Goal: Information Seeking & Learning: Find specific fact

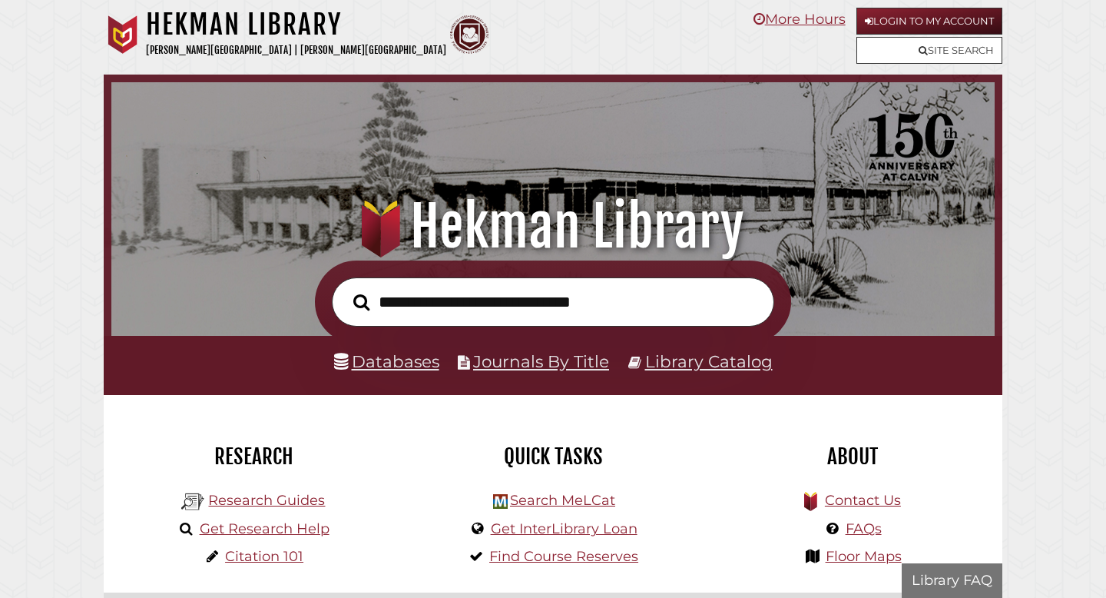
scroll to position [292, 876]
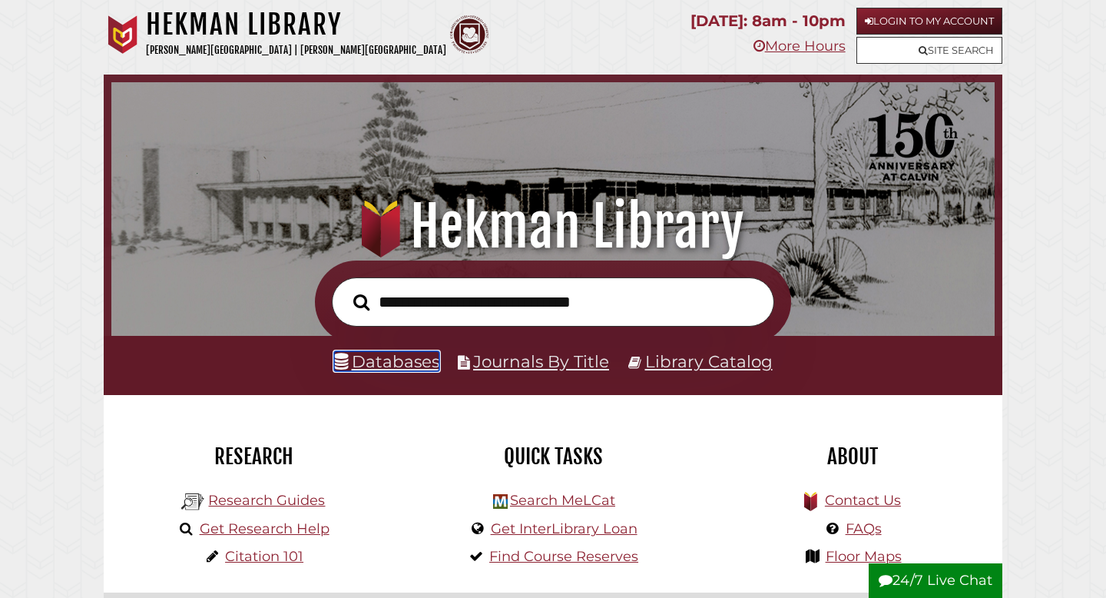
click at [401, 359] on link "Databases" at bounding box center [386, 361] width 105 height 20
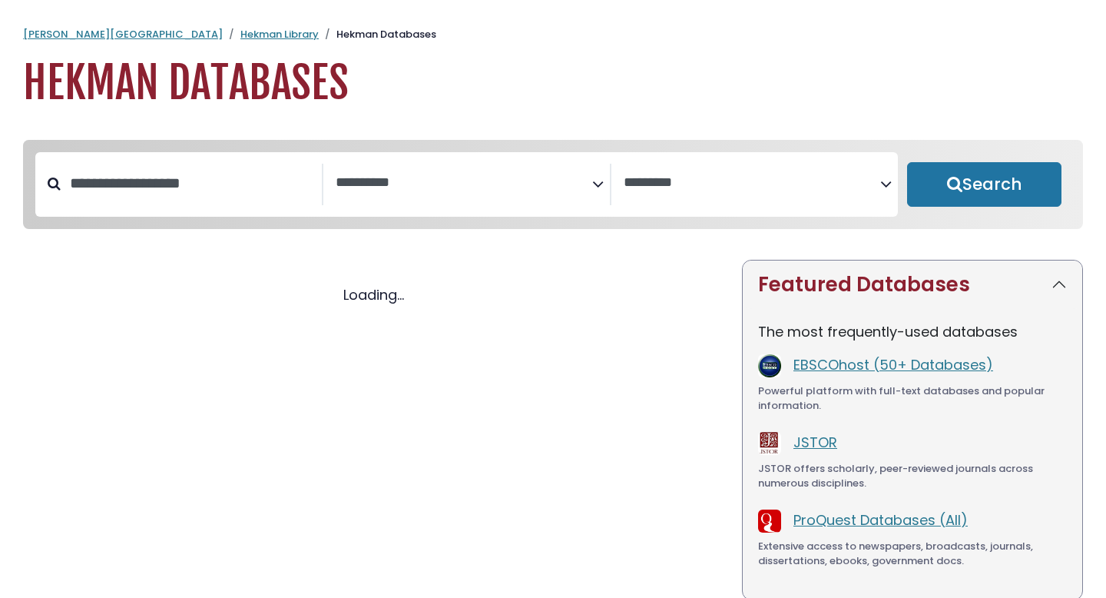
select select "Database Subject Filter"
select select "Database Vendors Filter"
select select "Database Subject Filter"
select select "Database Vendors Filter"
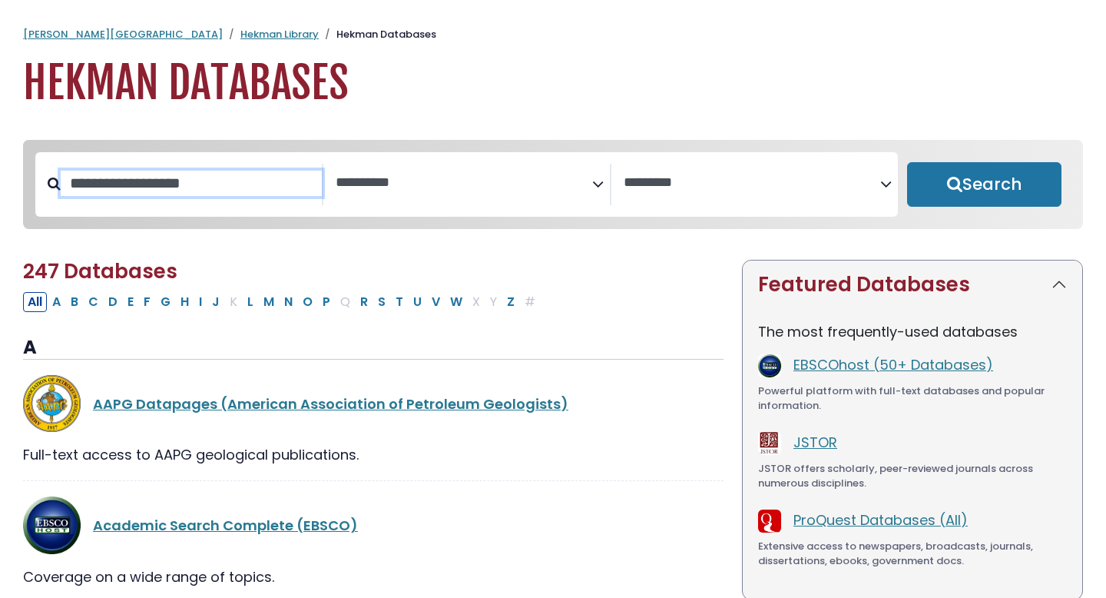
click at [222, 184] on input "Search database by title or keyword" at bounding box center [191, 183] width 261 height 25
type input "******"
click at [907, 162] on button "Search" at bounding box center [984, 184] width 154 height 45
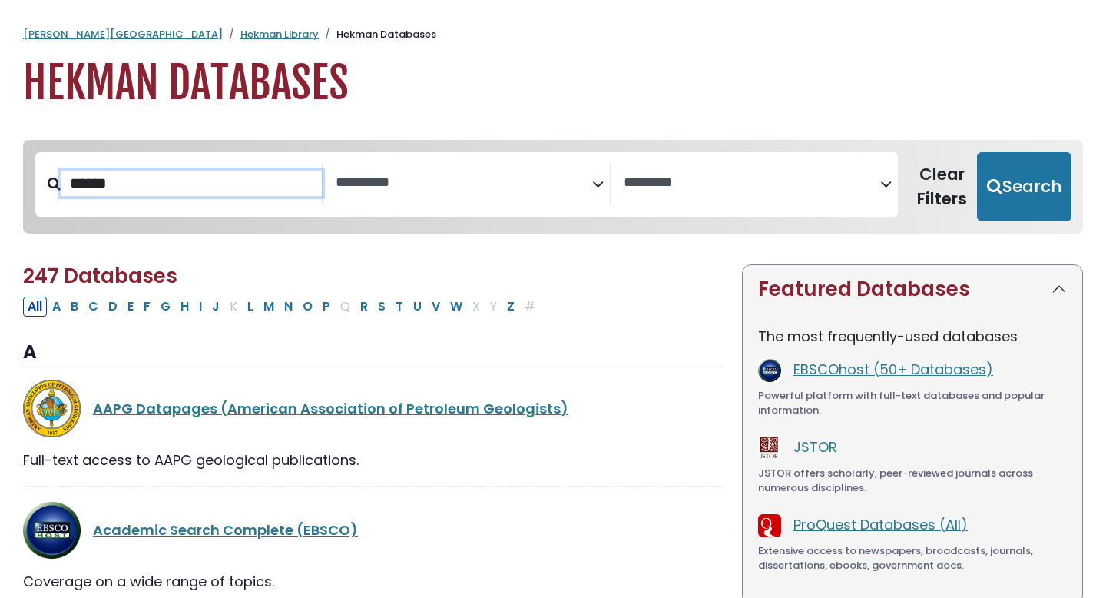
select select "Database Subject Filter"
select select "Database Vendors Filter"
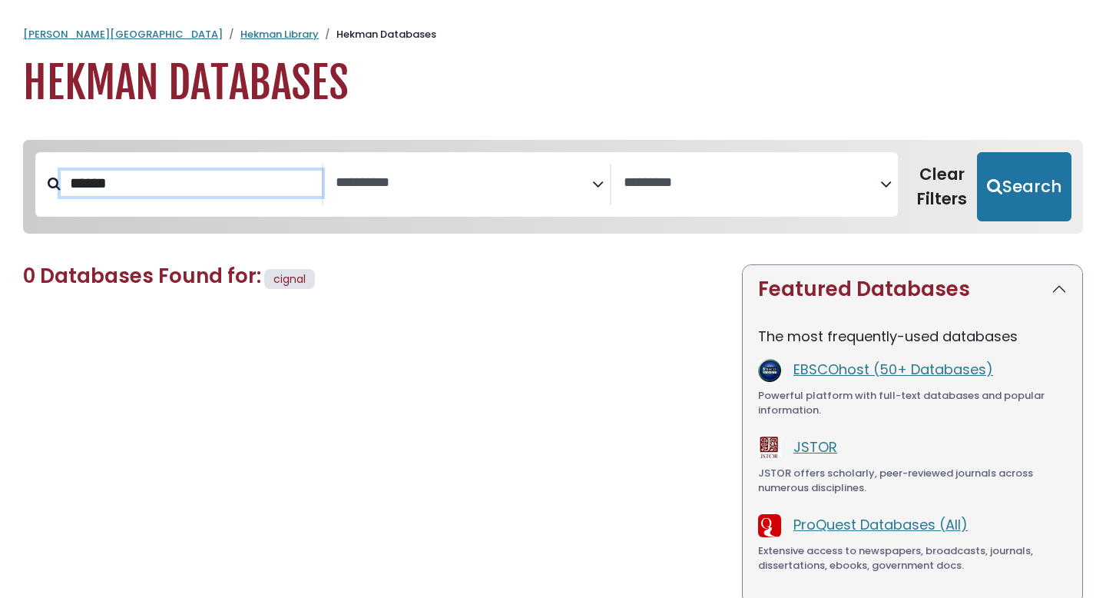
click at [194, 185] on input "******" at bounding box center [191, 183] width 261 height 25
type input "*"
click at [977, 152] on button "Search" at bounding box center [1024, 186] width 94 height 69
select select "Database Subject Filter"
select select "Database Vendors Filter"
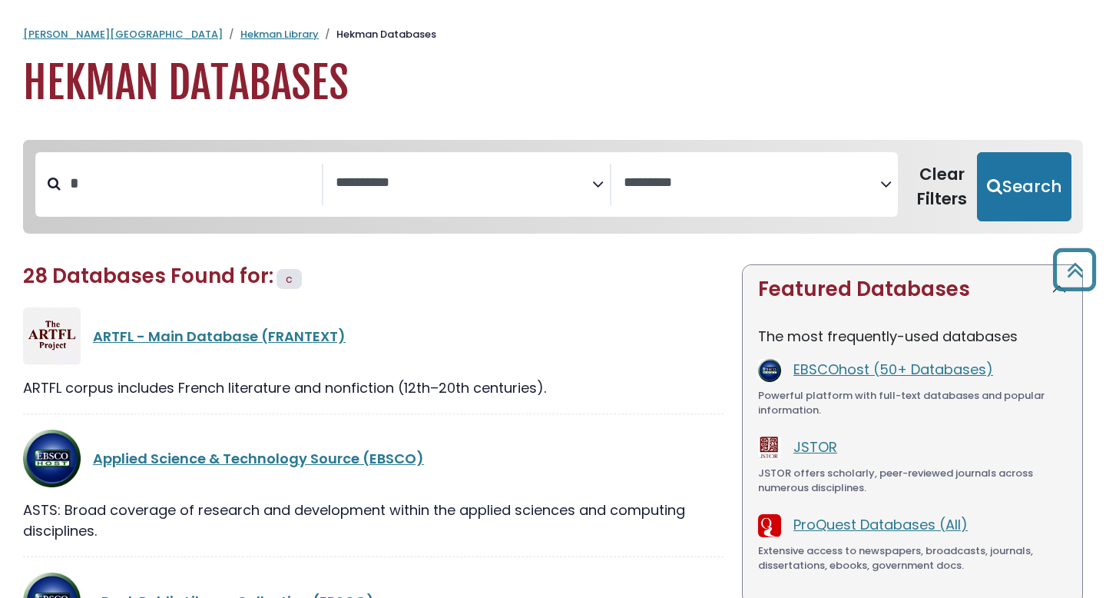
click at [173, 204] on div "*" at bounding box center [191, 184] width 261 height 40
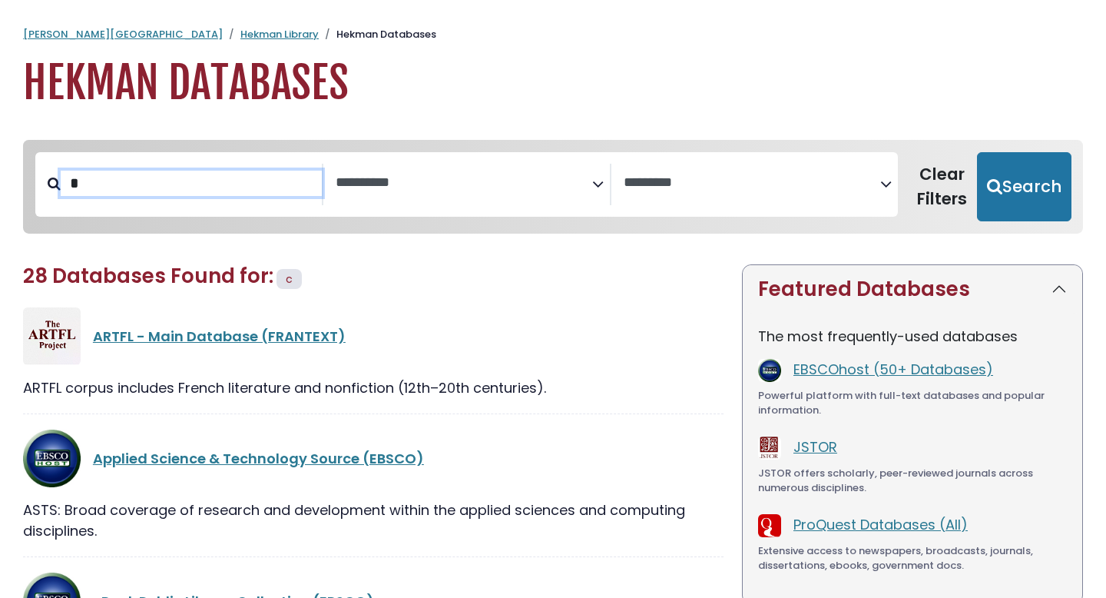
click at [229, 187] on input "*" at bounding box center [191, 183] width 261 height 25
type input "******"
click at [977, 152] on button "Search" at bounding box center [1024, 186] width 94 height 69
select select "Database Subject Filter"
select select "Database Vendors Filter"
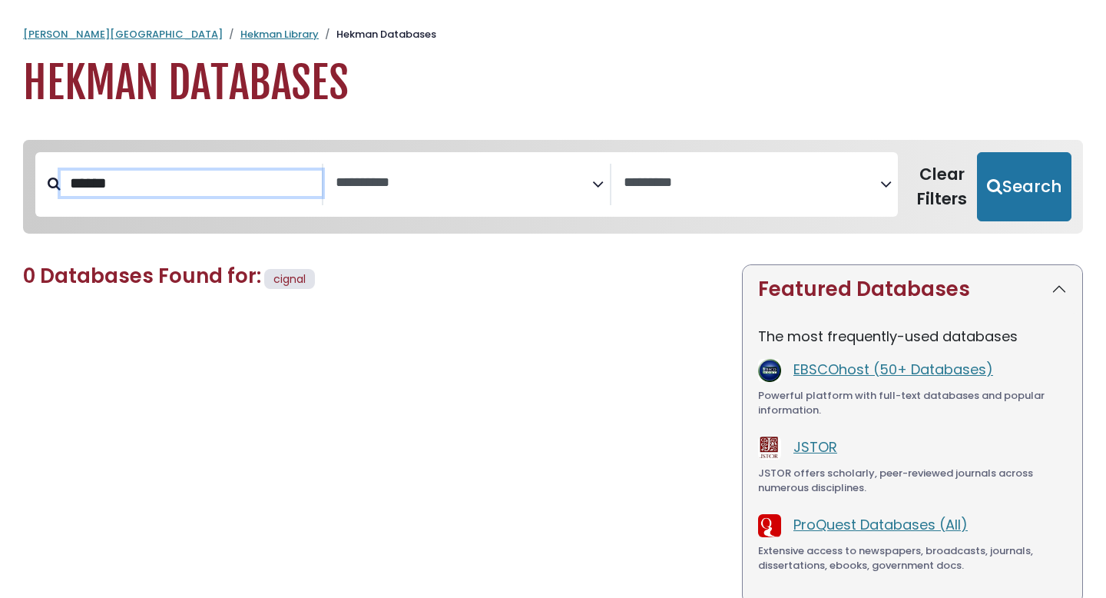
click at [298, 174] on input "******" at bounding box center [191, 183] width 261 height 25
